Goal: Complete application form

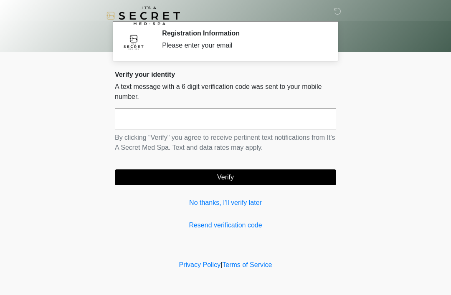
click at [166, 119] on input "text" at bounding box center [225, 118] width 221 height 21
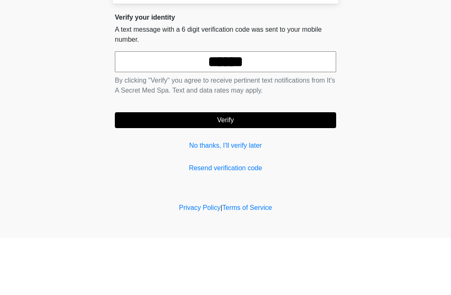
type input "******"
click at [224, 169] on button "Verify" at bounding box center [225, 177] width 221 height 16
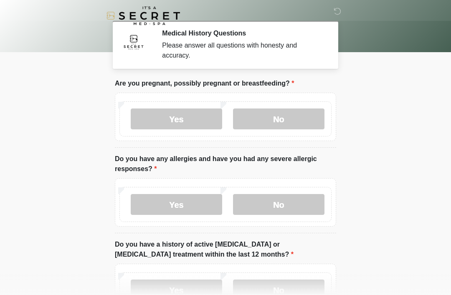
click at [285, 113] on label "No" at bounding box center [278, 118] width 91 height 21
click at [282, 199] on label "No" at bounding box center [278, 204] width 91 height 21
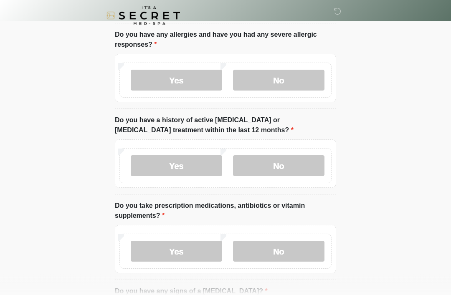
scroll to position [124, 0]
click at [280, 169] on label "No" at bounding box center [278, 165] width 91 height 21
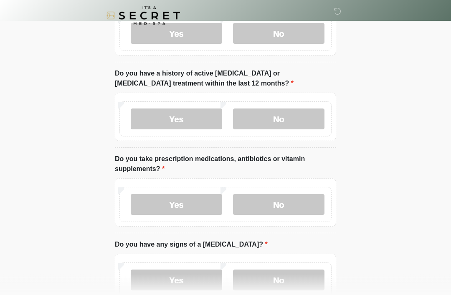
scroll to position [171, 0]
click at [179, 206] on label "Yes" at bounding box center [176, 204] width 91 height 21
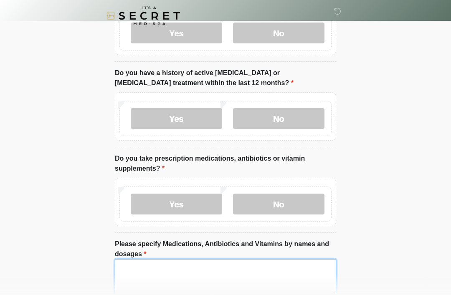
click at [164, 281] on textarea "Please specify Medications, Antibiotics and Vitamins by names and dosages" at bounding box center [225, 277] width 221 height 36
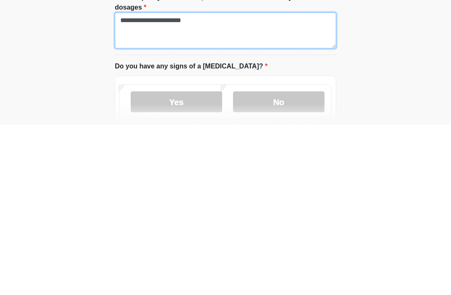
scroll to position [253, 0]
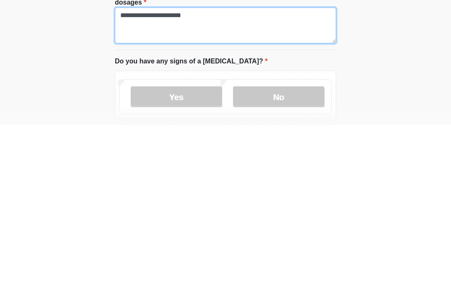
type textarea "**********"
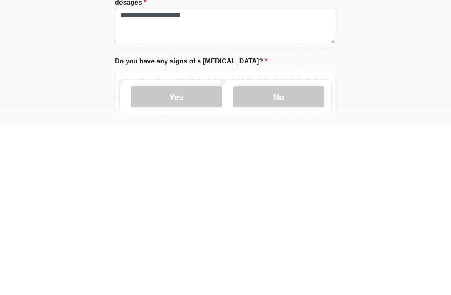
click at [284, 257] on label "No" at bounding box center [278, 267] width 91 height 21
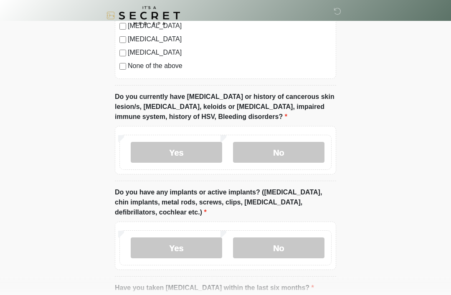
scroll to position [676, 0]
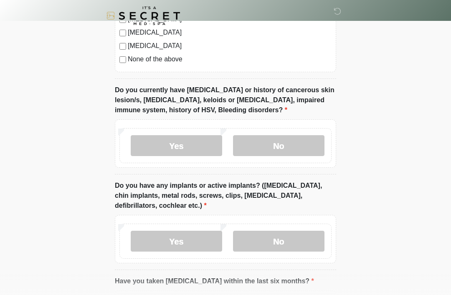
click at [277, 147] on label "No" at bounding box center [278, 145] width 91 height 21
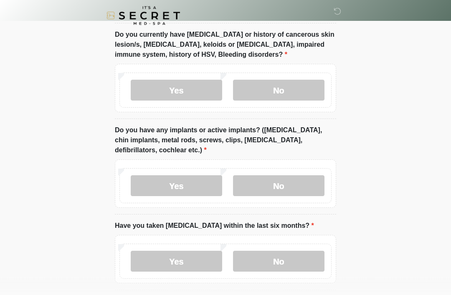
scroll to position [732, 0]
click at [186, 179] on label "Yes" at bounding box center [176, 185] width 91 height 21
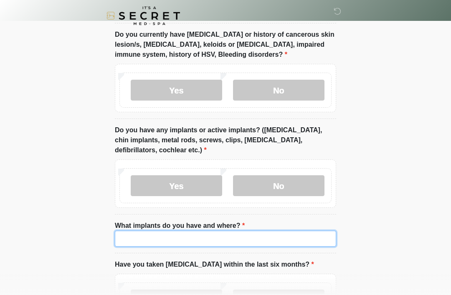
click at [178, 239] on input "What implants do you have and where?" at bounding box center [225, 239] width 221 height 16
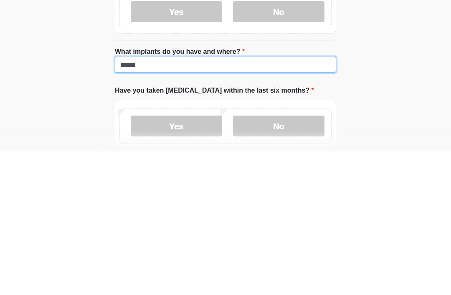
scroll to position [789, 0]
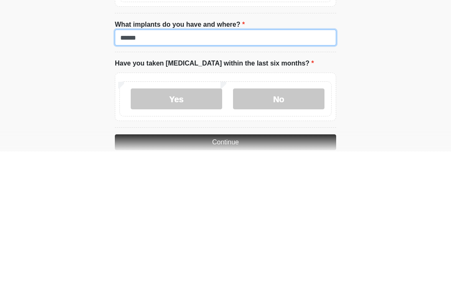
type input "******"
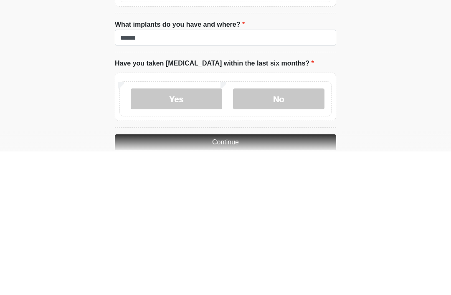
click at [280, 232] on label "No" at bounding box center [278, 242] width 91 height 21
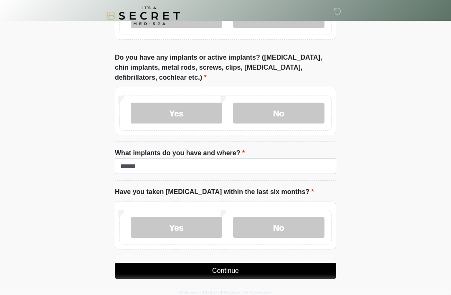
click at [227, 271] on button "Continue" at bounding box center [225, 271] width 221 height 16
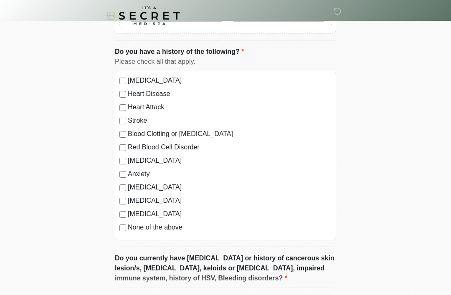
scroll to position [0, 0]
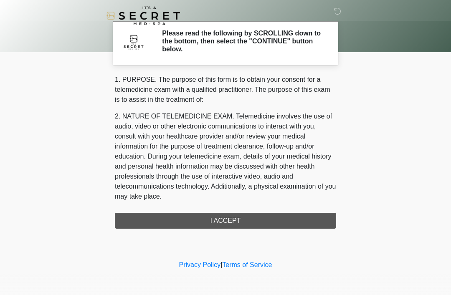
click at [224, 219] on div "1. PURPOSE. The purpose of this form is to obtain your consent for a telemedici…" at bounding box center [225, 152] width 221 height 154
click at [231, 222] on div "1. PURPOSE. The purpose of this form is to obtain your consent for a telemedici…" at bounding box center [225, 152] width 221 height 154
click at [224, 223] on div "1. PURPOSE. The purpose of this form is to obtain your consent for a telemedici…" at bounding box center [225, 152] width 221 height 154
click at [222, 223] on div "1. PURPOSE. The purpose of this form is to obtain your consent for a telemedici…" at bounding box center [225, 152] width 221 height 154
click at [214, 214] on div "1. PURPOSE. The purpose of this form is to obtain your consent for a telemedici…" at bounding box center [225, 152] width 221 height 154
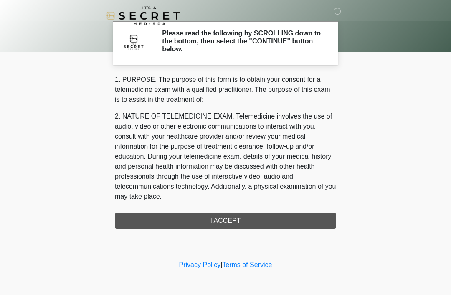
click at [214, 213] on div "1. PURPOSE. The purpose of this form is to obtain your consent for a telemedici…" at bounding box center [225, 152] width 221 height 154
click at [217, 221] on div "1. PURPOSE. The purpose of this form is to obtain your consent for a telemedici…" at bounding box center [225, 152] width 221 height 154
click at [218, 203] on div "1. PURPOSE. The purpose of this form is to obtain your consent for a telemedici…" at bounding box center [225, 152] width 221 height 154
click at [220, 221] on div "1. PURPOSE. The purpose of this form is to obtain your consent for a telemedici…" at bounding box center [225, 152] width 221 height 154
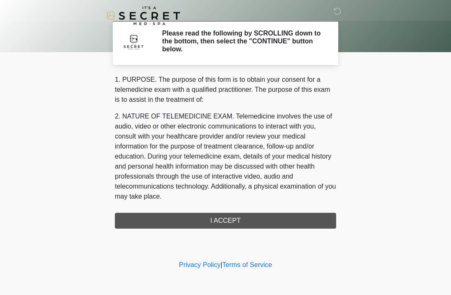
click at [216, 223] on div "1. PURPOSE. The purpose of this form is to obtain your consent for a telemedici…" at bounding box center [225, 152] width 221 height 154
click at [231, 219] on div "1. PURPOSE. The purpose of this form is to obtain your consent for a telemedici…" at bounding box center [225, 152] width 221 height 154
click at [226, 219] on div "1. PURPOSE. The purpose of this form is to obtain your consent for a telemedici…" at bounding box center [225, 152] width 221 height 154
click at [224, 227] on div "1. PURPOSE. The purpose of this form is to obtain your consent for a telemedici…" at bounding box center [225, 152] width 221 height 154
click at [403, 230] on body "‎ ‎ Please read the following by SCROLLING down to the bottom, then select the …" at bounding box center [225, 147] width 451 height 295
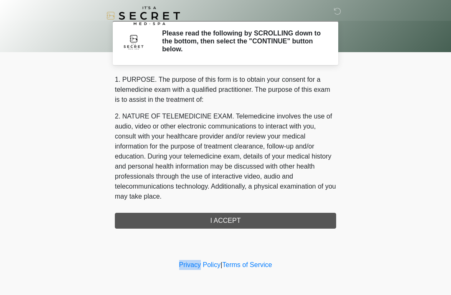
click at [223, 220] on div "1. PURPOSE. The purpose of this form is to obtain your consent for a telemedici…" at bounding box center [225, 152] width 221 height 154
click at [223, 219] on div "1. PURPOSE. The purpose of this form is to obtain your consent for a telemedici…" at bounding box center [225, 152] width 221 height 154
click at [227, 224] on div "1. PURPOSE. The purpose of this form is to obtain your consent for a telemedici…" at bounding box center [225, 152] width 221 height 154
click at [216, 223] on div "1. PURPOSE. The purpose of this form is to obtain your consent for a telemedici…" at bounding box center [225, 152] width 221 height 154
click at [215, 223] on div "1. PURPOSE. The purpose of this form is to obtain your consent for a telemedici…" at bounding box center [225, 152] width 221 height 154
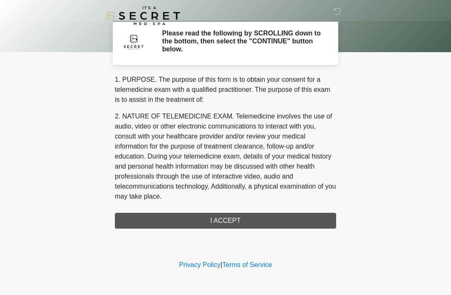
click at [212, 222] on div "1. PURPOSE. The purpose of this form is to obtain your consent for a telemedici…" at bounding box center [225, 152] width 221 height 154
click at [229, 224] on div "1. PURPOSE. The purpose of this form is to obtain your consent for a telemedici…" at bounding box center [225, 152] width 221 height 154
click at [232, 218] on div "1. PURPOSE. The purpose of this form is to obtain your consent for a telemedici…" at bounding box center [225, 152] width 221 height 154
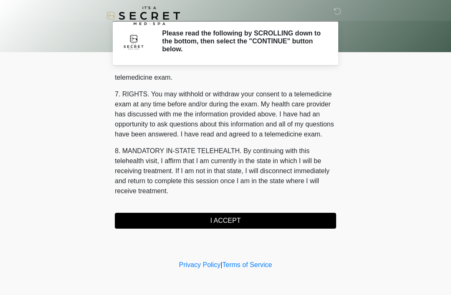
scroll to position [356, 0]
click at [222, 223] on button "I ACCEPT" at bounding box center [225, 221] width 221 height 16
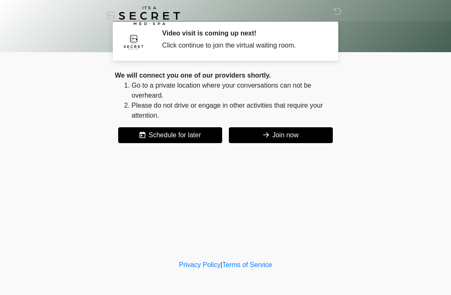
click at [286, 137] on button "Join now" at bounding box center [281, 135] width 104 height 16
